Goal: Task Accomplishment & Management: Contribute content

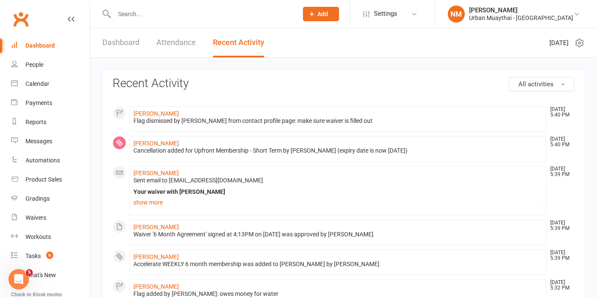
click at [33, 50] on link "Dashboard" at bounding box center [50, 45] width 79 height 19
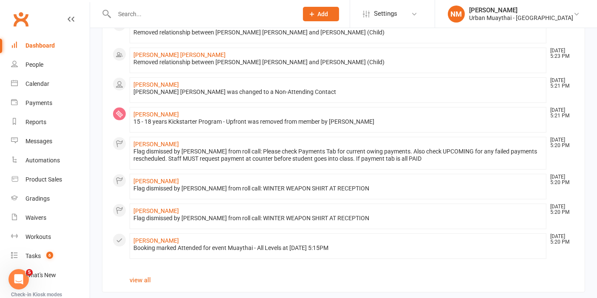
scroll to position [471, 0]
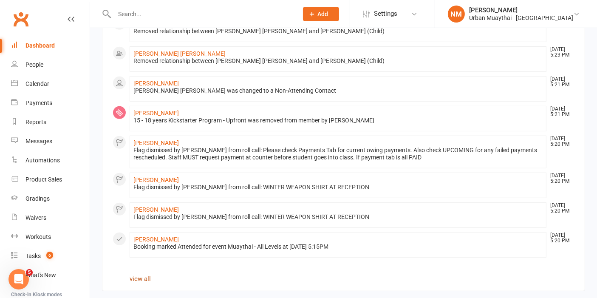
click at [137, 275] on link "view all" at bounding box center [140, 279] width 21 height 8
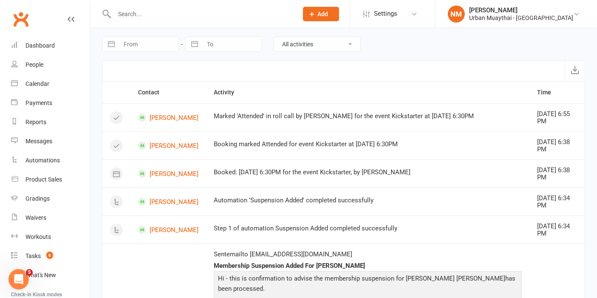
select select "7"
select select "2025"
select select "8"
select select "2025"
select select "9"
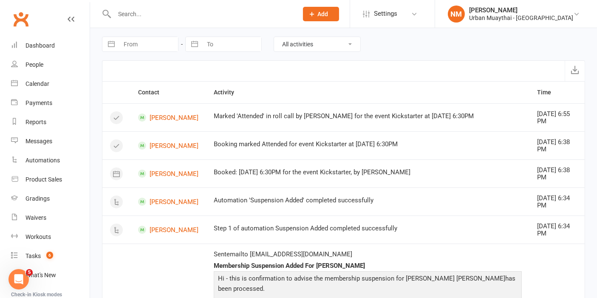
select select "2025"
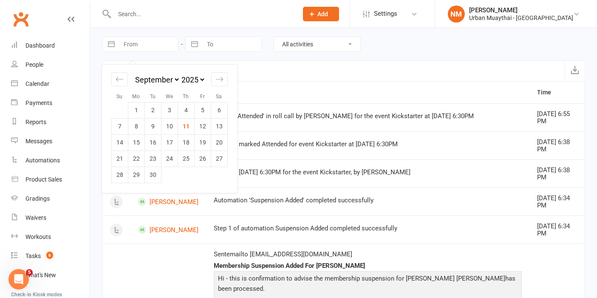
click at [164, 47] on input "From" at bounding box center [148, 44] width 59 height 14
click at [184, 128] on td "11" at bounding box center [186, 126] width 17 height 16
type input "11 Sep 2025"
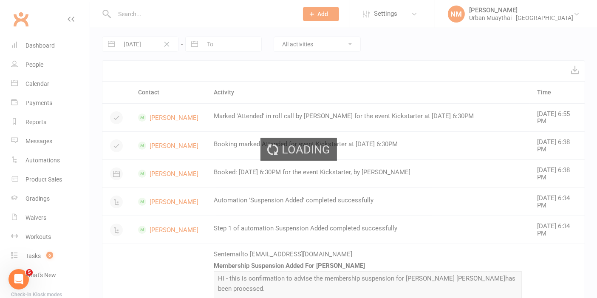
click at [228, 45] on div "Loading" at bounding box center [298, 149] width 597 height 298
select select "7"
select select "2025"
select select "8"
select select "2025"
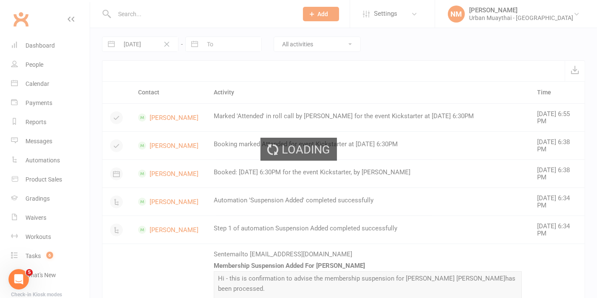
select select "9"
select select "2025"
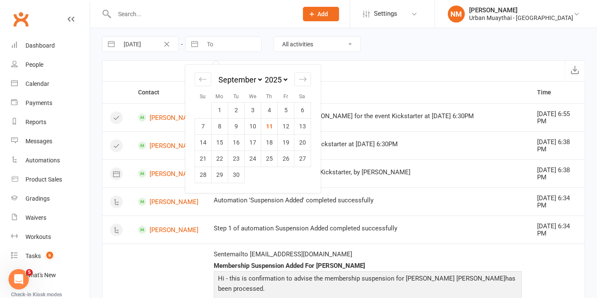
click at [216, 41] on input "To" at bounding box center [231, 44] width 59 height 14
click at [267, 126] on td "11" at bounding box center [269, 126] width 17 height 16
type input "11 Sep 2025"
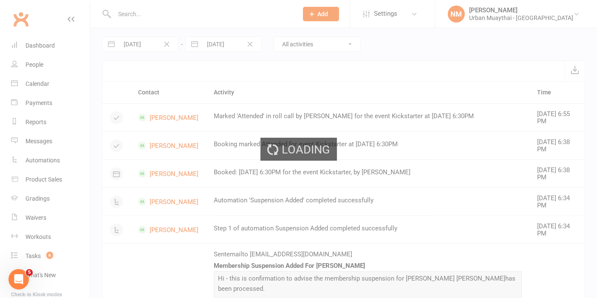
click at [298, 68] on div "Loading" at bounding box center [298, 149] width 597 height 298
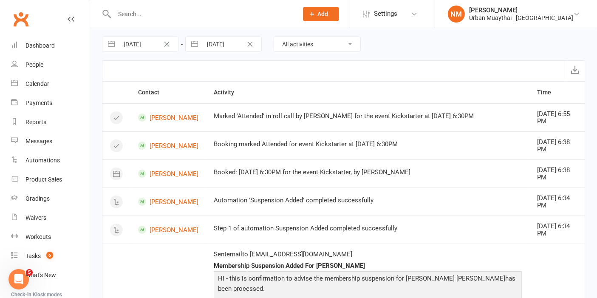
click at [272, 45] on div "11 Sep 2025 Navigate forward to interact with the calendar and select a date. P…" at bounding box center [343, 44] width 483 height 32
click at [274, 43] on select "All activities Bookings / Attendances Communications Notes Failed SMSes Grading…" at bounding box center [317, 44] width 86 height 14
select select "MembershipLogEntry"
click at [274, 37] on select "All activities Bookings / Attendances Communications Notes Failed SMSes Grading…" at bounding box center [317, 44] width 86 height 14
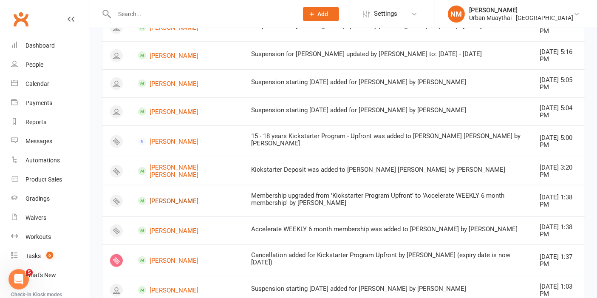
scroll to position [419, 0]
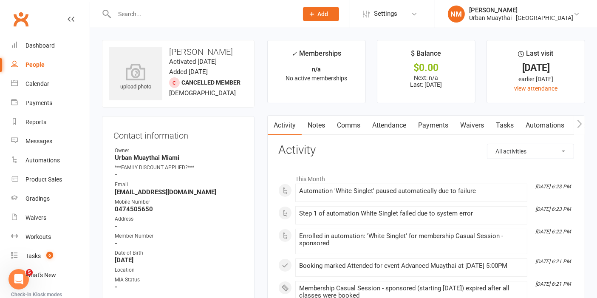
click at [323, 124] on link "Notes" at bounding box center [316, 126] width 29 height 20
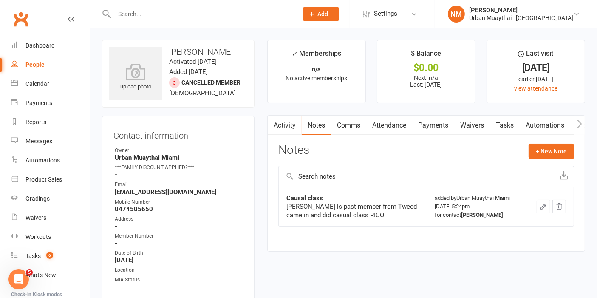
click at [387, 124] on link "Attendance" at bounding box center [389, 126] width 46 height 20
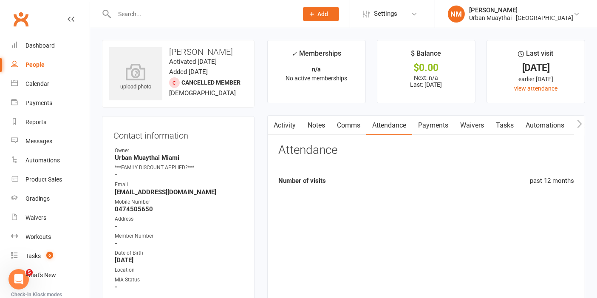
click at [424, 125] on link "Payments" at bounding box center [433, 126] width 42 height 20
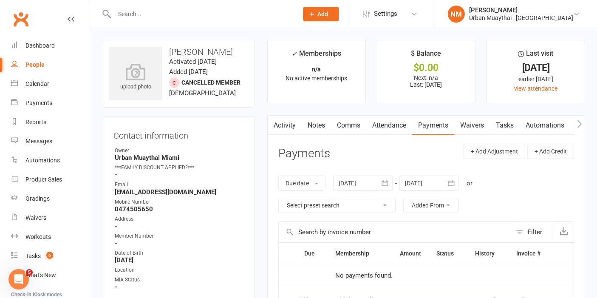
click at [324, 129] on link "Notes" at bounding box center [316, 126] width 29 height 20
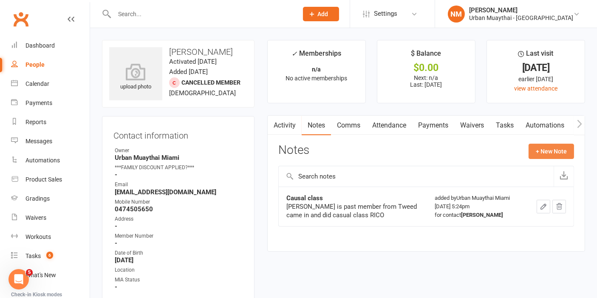
click at [542, 150] on button "+ New Note" at bounding box center [551, 151] width 45 height 15
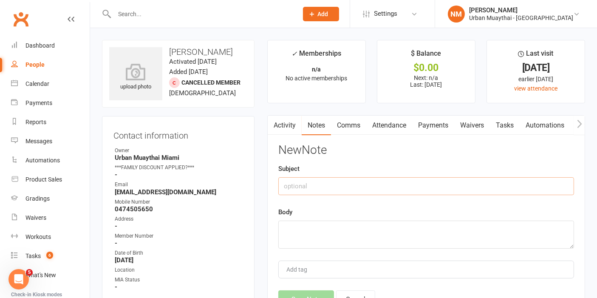
click at [336, 183] on input "text" at bounding box center [426, 186] width 296 height 18
type input "Casual"
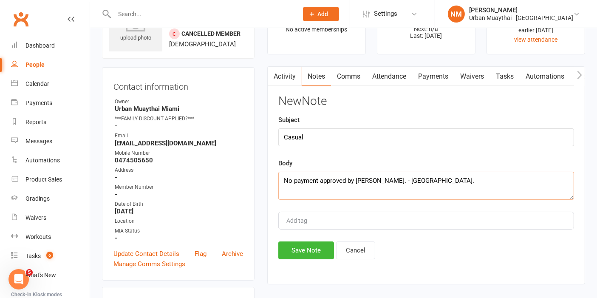
scroll to position [94, 0]
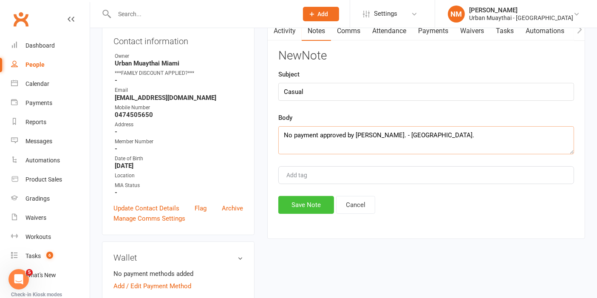
type textarea "No payment approved by Richie. - NM."
click at [320, 206] on button "Save Note" at bounding box center [306, 205] width 56 height 18
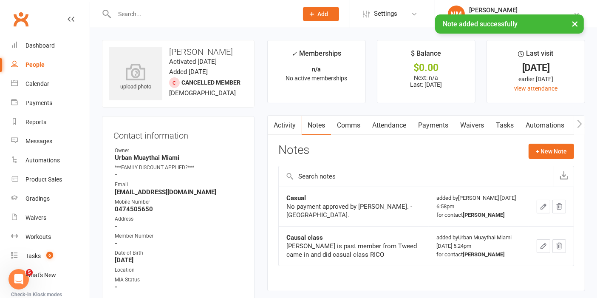
scroll to position [0, 0]
click at [444, 121] on link "Payments" at bounding box center [433, 126] width 42 height 20
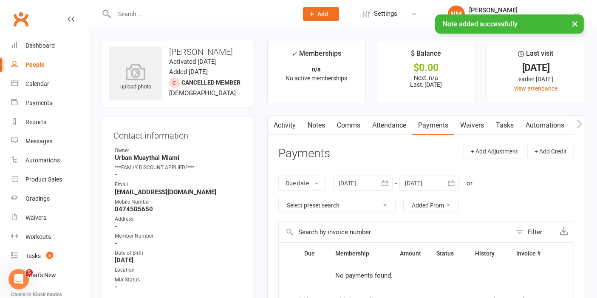
click at [472, 119] on link "Waivers" at bounding box center [472, 126] width 36 height 20
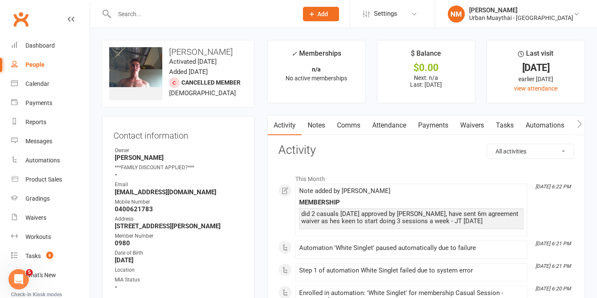
click at [434, 132] on link "Payments" at bounding box center [433, 126] width 42 height 20
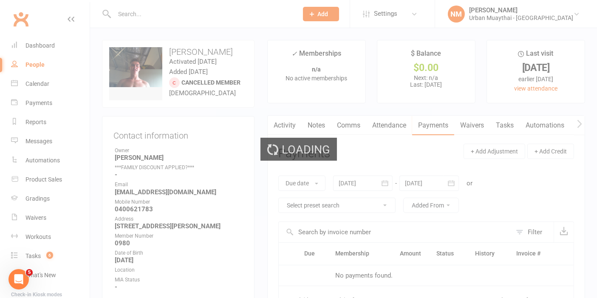
click at [458, 129] on link "Waivers" at bounding box center [472, 126] width 36 height 20
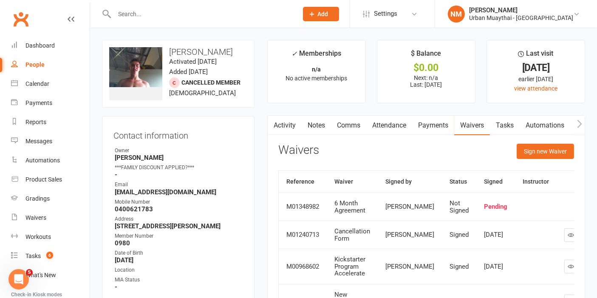
click at [469, 126] on link "Waivers" at bounding box center [472, 126] width 36 height 20
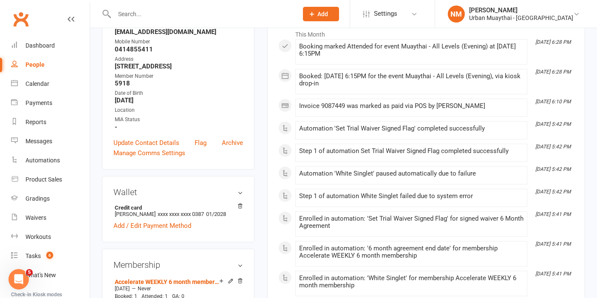
scroll to position [47, 0]
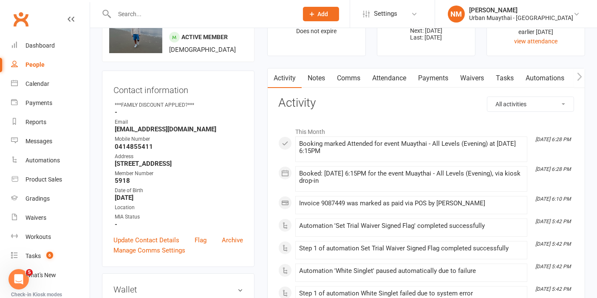
click at [431, 77] on link "Payments" at bounding box center [433, 78] width 42 height 20
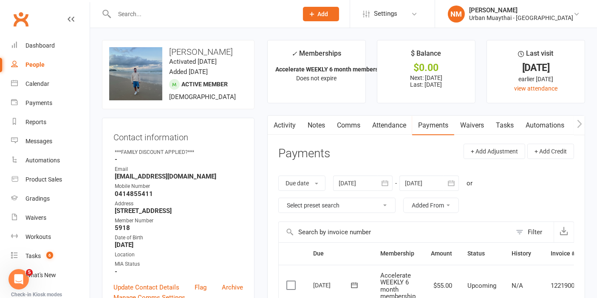
click at [475, 125] on link "Waivers" at bounding box center [472, 126] width 36 height 20
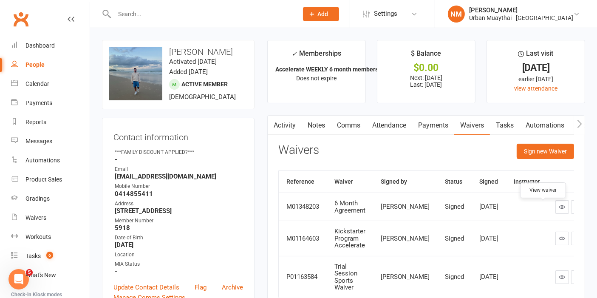
click at [556, 211] on link at bounding box center [563, 207] width 14 height 14
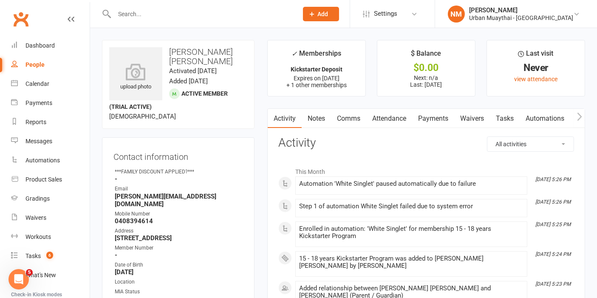
click at [430, 114] on link "Payments" at bounding box center [433, 119] width 42 height 20
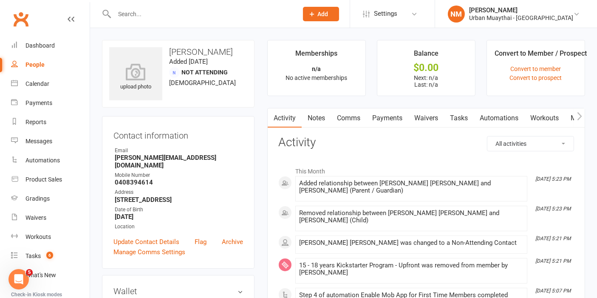
click at [383, 115] on link "Payments" at bounding box center [387, 118] width 42 height 20
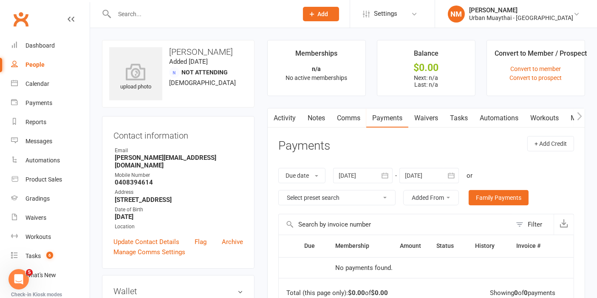
click at [432, 118] on link "Waivers" at bounding box center [427, 118] width 36 height 20
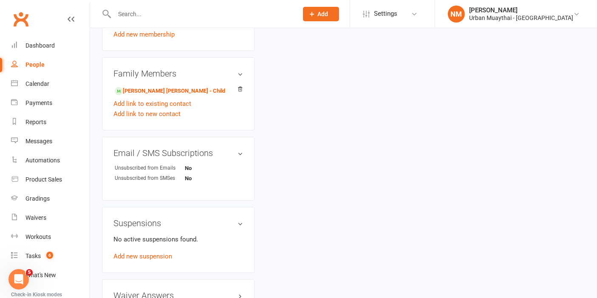
scroll to position [337, 0]
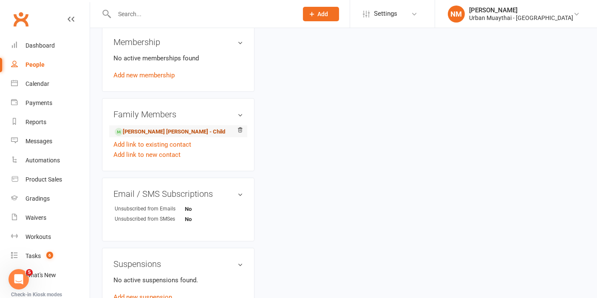
click at [160, 128] on link "Nixon Houlihan - Child" at bounding box center [170, 132] width 111 height 9
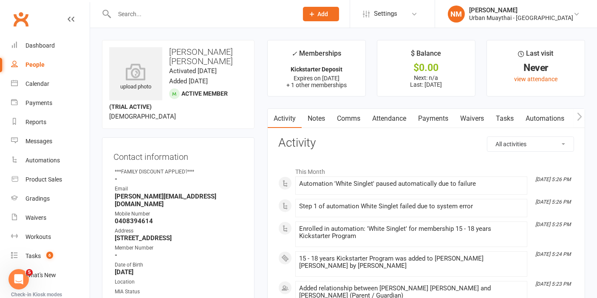
click at [465, 115] on link "Waivers" at bounding box center [472, 119] width 36 height 20
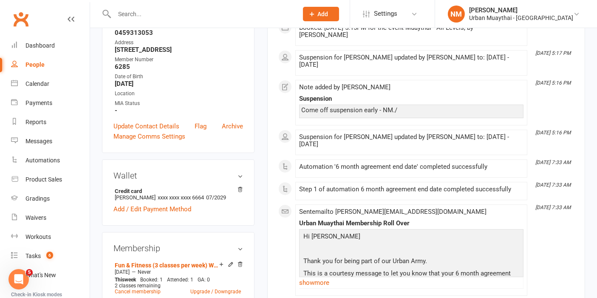
scroll to position [47, 0]
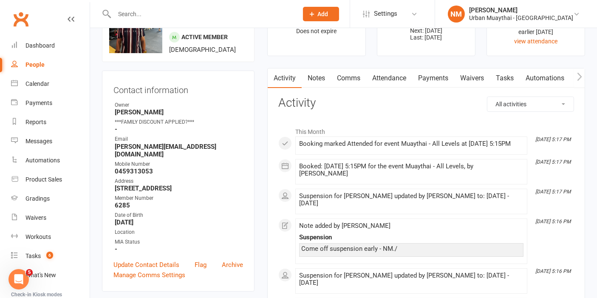
click at [442, 80] on link "Payments" at bounding box center [433, 78] width 42 height 20
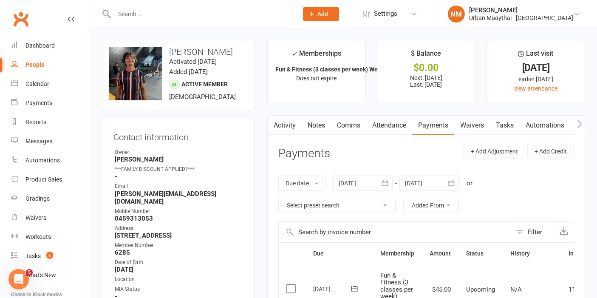
click at [320, 132] on link "Notes" at bounding box center [316, 126] width 29 height 20
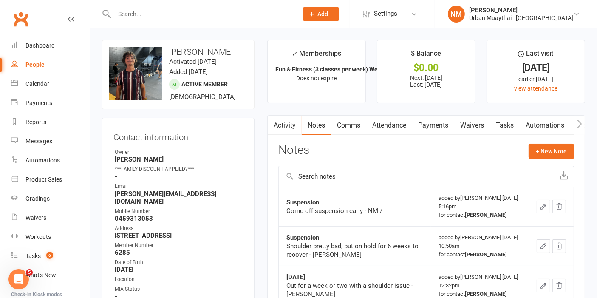
click at [420, 129] on link "Payments" at bounding box center [433, 126] width 42 height 20
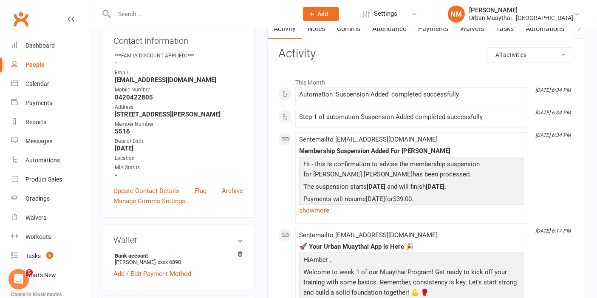
scroll to position [47, 0]
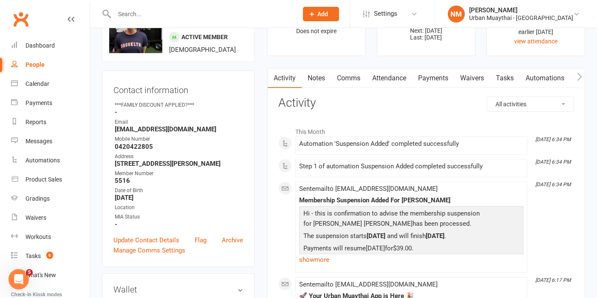
click at [312, 71] on link "Notes" at bounding box center [316, 78] width 29 height 20
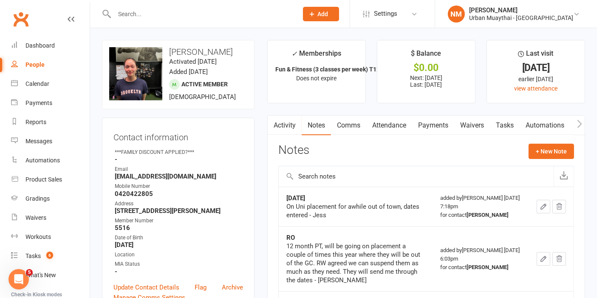
click at [468, 124] on link "Waivers" at bounding box center [472, 126] width 36 height 20
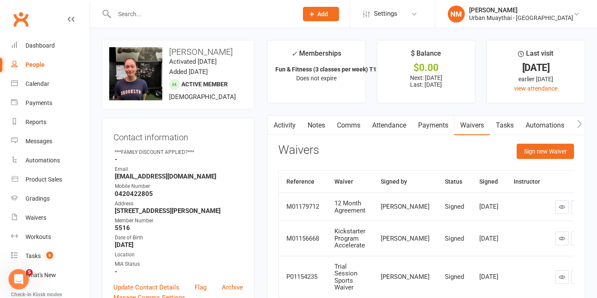
click at [324, 123] on link "Notes" at bounding box center [316, 126] width 29 height 20
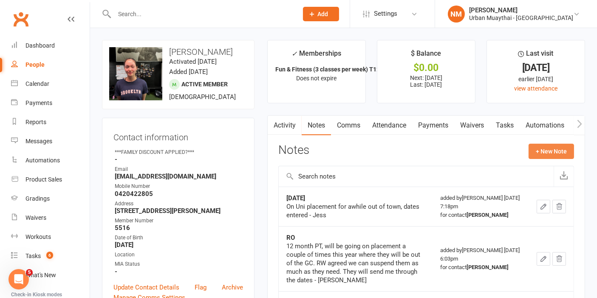
click at [542, 150] on button "+ New Note" at bounding box center [551, 151] width 45 height 15
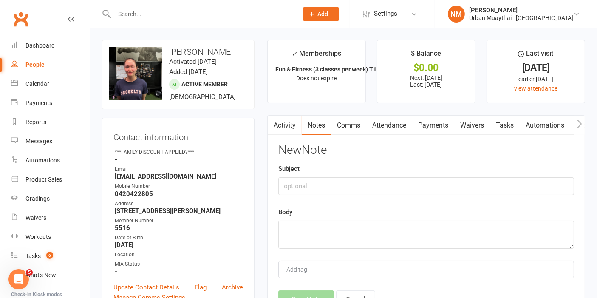
click at [387, 169] on div "Subject" at bounding box center [426, 179] width 296 height 31
click at [381, 181] on input "text" at bounding box center [426, 186] width 296 height 18
type input "Suspension"
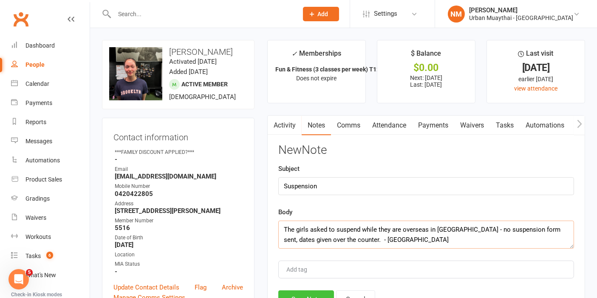
type textarea "The girls asked to suspend while they are overseas in thailand - no suspension …"
click at [301, 292] on button "Save Note" at bounding box center [306, 299] width 56 height 18
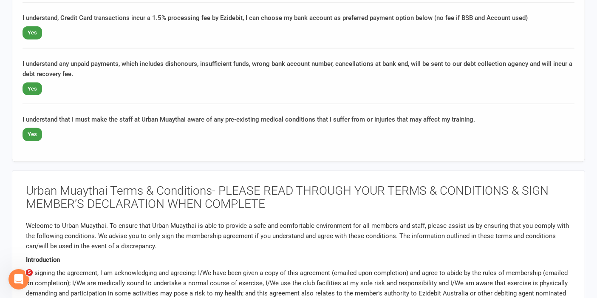
scroll to position [661, 0]
